Goal: Task Accomplishment & Management: Manage account settings

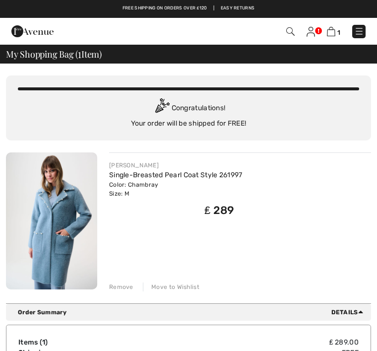
click at [364, 31] on img at bounding box center [360, 31] width 10 height 10
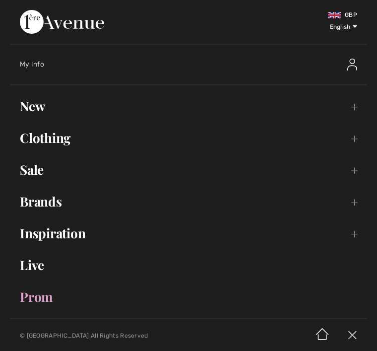
click at [41, 63] on span "My Info" at bounding box center [32, 64] width 24 height 8
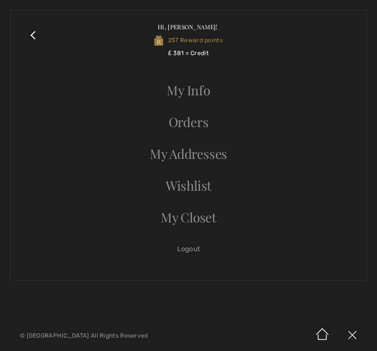
click at [203, 120] on link "Orders" at bounding box center [188, 122] width 337 height 22
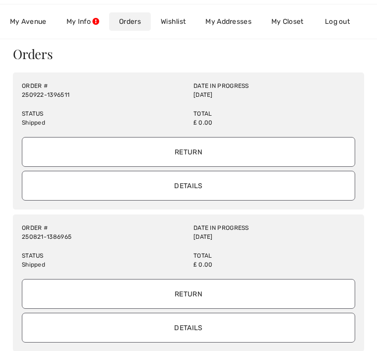
scroll to position [74, 0]
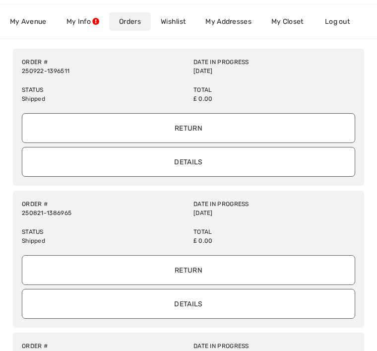
click at [216, 159] on input "Details" at bounding box center [189, 162] width 334 height 30
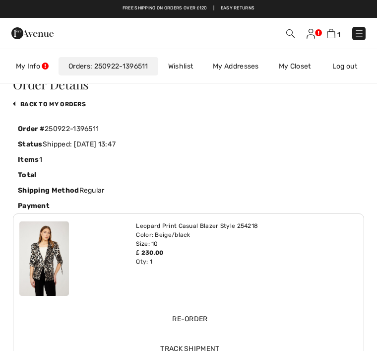
scroll to position [0, 0]
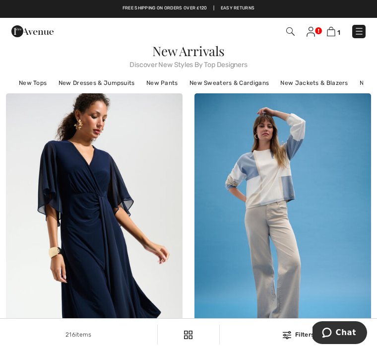
click at [365, 27] on link at bounding box center [359, 31] width 13 height 13
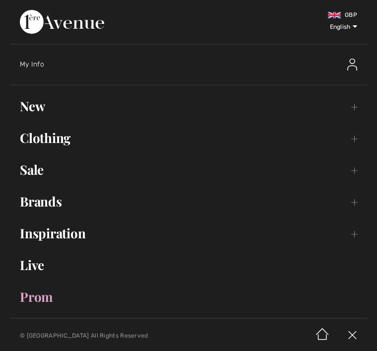
click at [37, 59] on div "My Info" at bounding box center [194, 65] width 348 height 32
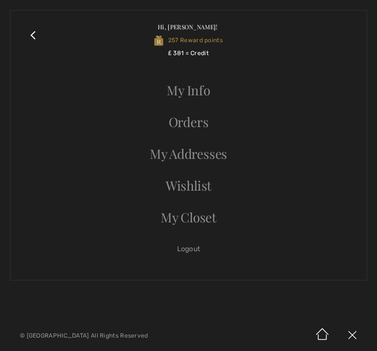
click at [208, 123] on link "Orders" at bounding box center [188, 122] width 337 height 22
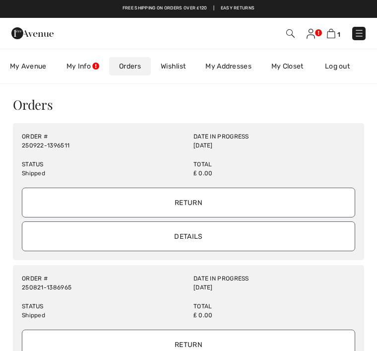
click at [135, 66] on link "Orders" at bounding box center [130, 66] width 42 height 18
click at [299, 63] on link "My Closet" at bounding box center [288, 66] width 52 height 18
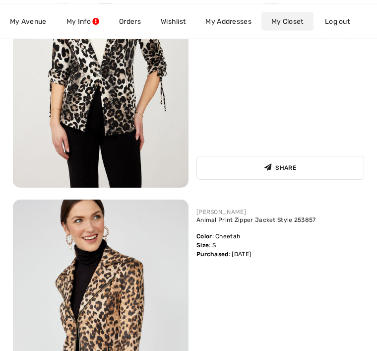
scroll to position [265, 0]
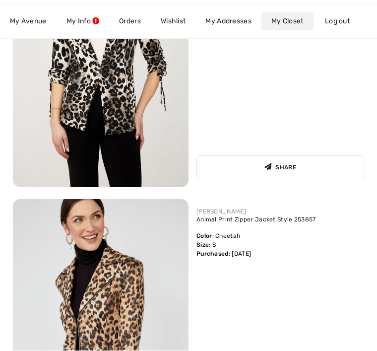
click at [156, 284] on img at bounding box center [101, 332] width 176 height 264
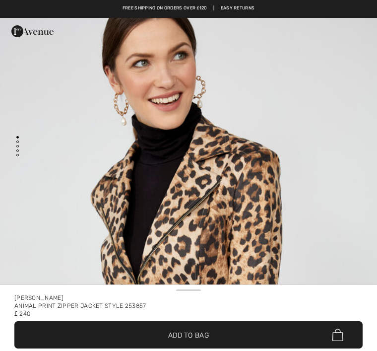
checkbox input "true"
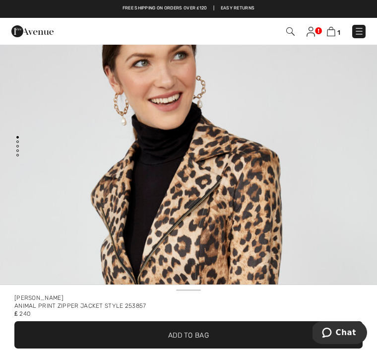
click at [313, 30] on img at bounding box center [311, 32] width 8 height 10
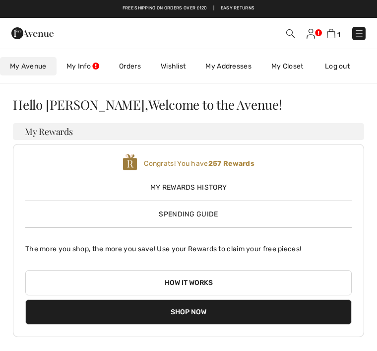
click at [334, 30] on img at bounding box center [331, 33] width 8 height 9
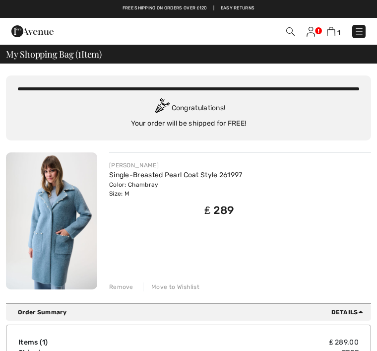
click at [361, 27] on img at bounding box center [360, 31] width 10 height 10
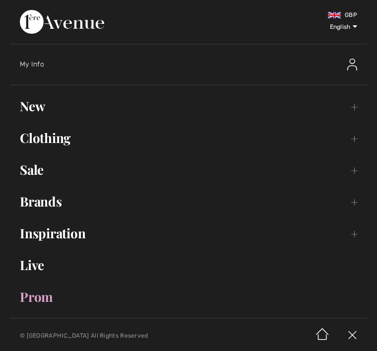
click at [42, 64] on span "My Info" at bounding box center [32, 64] width 24 height 8
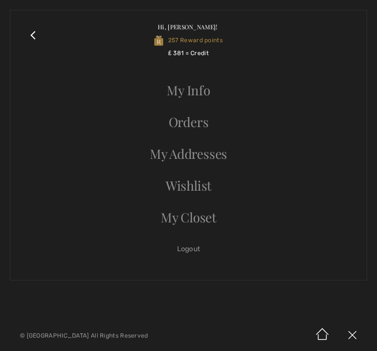
click at [205, 120] on link "Orders" at bounding box center [188, 122] width 337 height 22
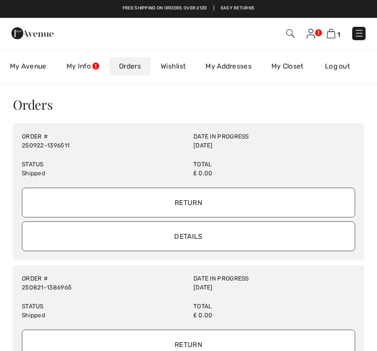
click at [231, 230] on input "Details" at bounding box center [189, 236] width 334 height 30
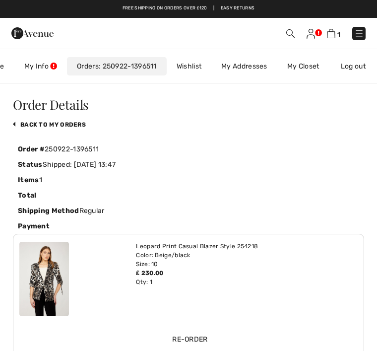
scroll to position [0, 56]
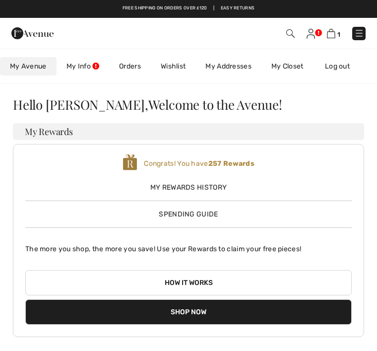
click at [358, 32] on img at bounding box center [360, 33] width 10 height 10
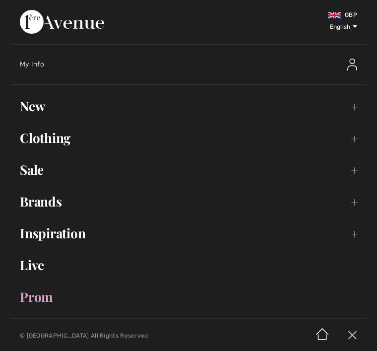
click at [40, 59] on div "My Info" at bounding box center [194, 65] width 348 height 32
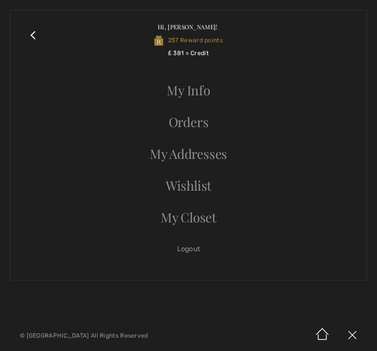
click at [205, 121] on link "Orders" at bounding box center [188, 122] width 337 height 22
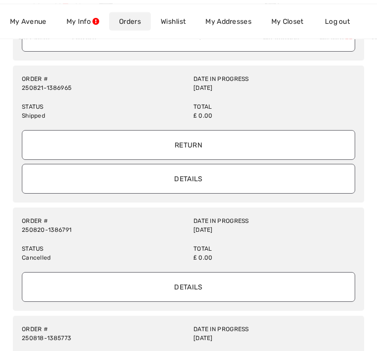
scroll to position [200, 0]
click at [199, 274] on input "Details" at bounding box center [189, 287] width 334 height 30
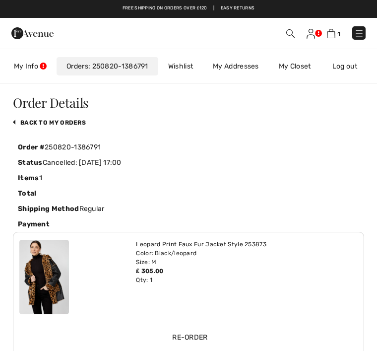
scroll to position [0, 0]
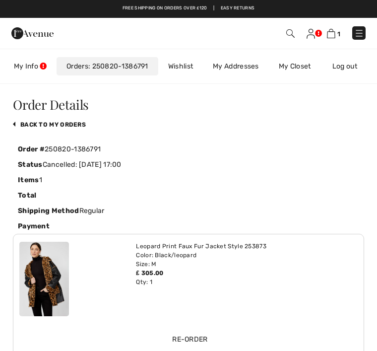
click at [303, 64] on link "My Closet" at bounding box center [295, 66] width 52 height 18
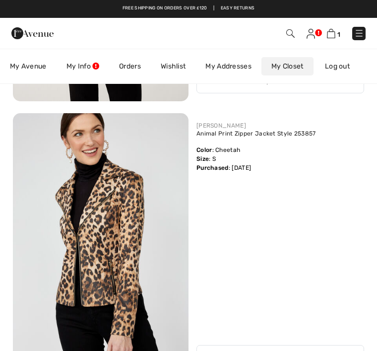
scroll to position [351, 0]
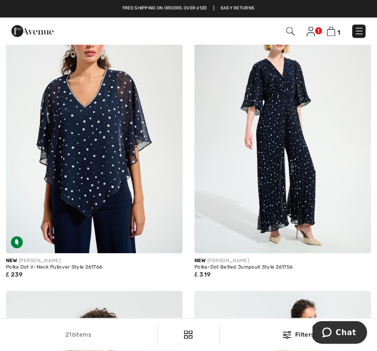
scroll to position [4884, 0]
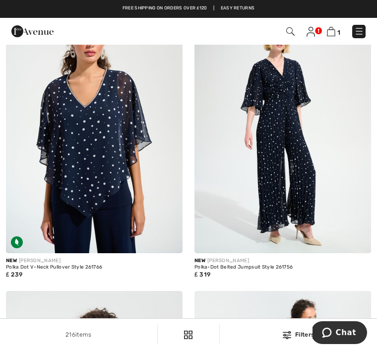
click at [359, 28] on img at bounding box center [360, 31] width 10 height 10
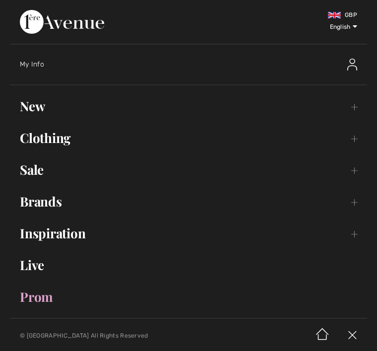
click at [32, 59] on div "My Info" at bounding box center [194, 65] width 348 height 32
